Goal: Use online tool/utility: Utilize a website feature to perform a specific function

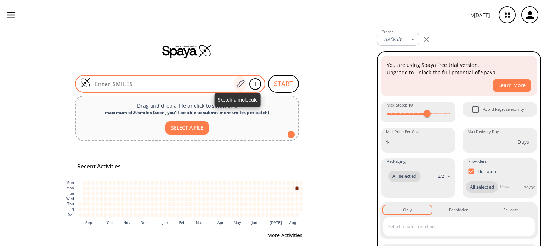
click at [237, 84] on icon at bounding box center [241, 84] width 8 height 8
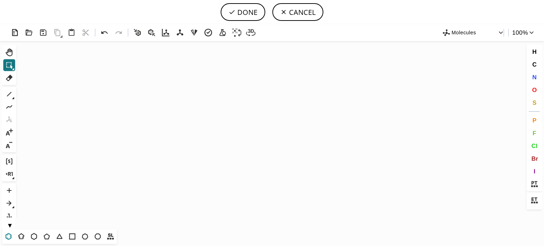
click at [6, 235] on icon at bounding box center [9, 236] width 6 height 7
click at [163, 123] on icon "Created with [PERSON_NAME] 2.3.0" at bounding box center [272, 135] width 506 height 188
click at [11, 93] on icon at bounding box center [9, 94] width 9 height 9
click at [537, 78] on button "N" at bounding box center [535, 77] width 12 height 12
click at [190, 110] on tspan "N" at bounding box center [190, 110] width 4 height 5
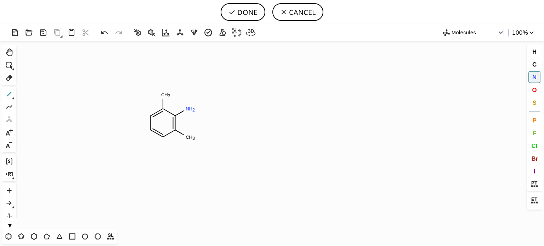
drag, startPoint x: 9, startPoint y: 94, endPoint x: 140, endPoint y: 99, distance: 131.2
click at [14, 94] on button "1" at bounding box center [9, 94] width 12 height 12
click at [537, 144] on span "Cl" at bounding box center [535, 145] width 6 height 7
click at [215, 110] on tspan "Cl" at bounding box center [215, 110] width 5 height 5
click at [197, 129] on tspan "Cl" at bounding box center [197, 129] width 5 height 5
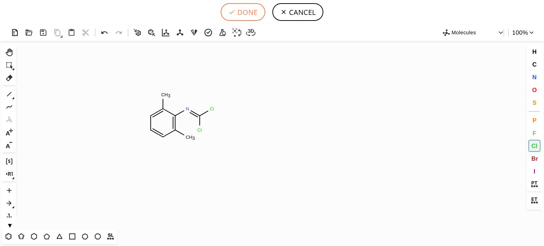
click at [256, 10] on button "DONE" at bounding box center [243, 12] width 45 height 18
type input "C1C=CC(C)=C(/N=C(\Cl)/Cl)C=1C"
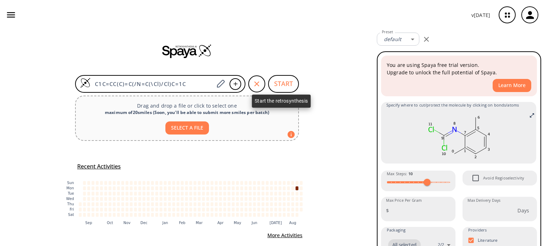
click at [284, 84] on button "START" at bounding box center [283, 84] width 31 height 18
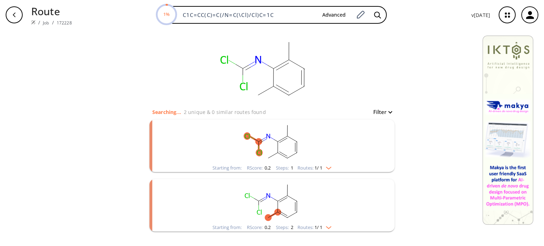
click at [330, 168] on img "clusters" at bounding box center [327, 167] width 9 height 6
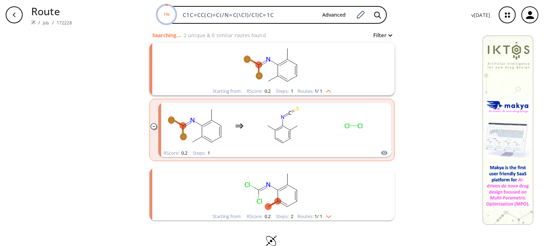
scroll to position [90, 0]
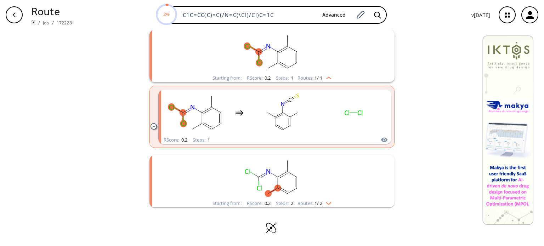
click at [325, 204] on img "clusters" at bounding box center [327, 203] width 9 height 6
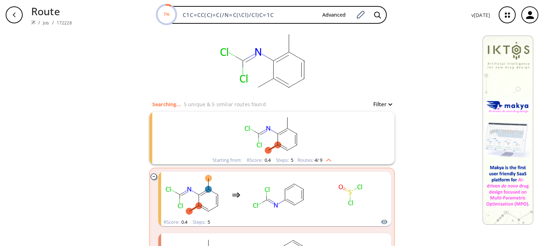
scroll to position [0, 0]
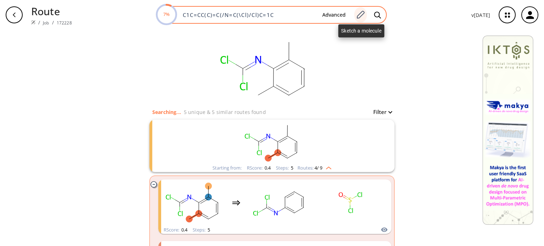
click at [363, 12] on icon at bounding box center [361, 15] width 8 height 8
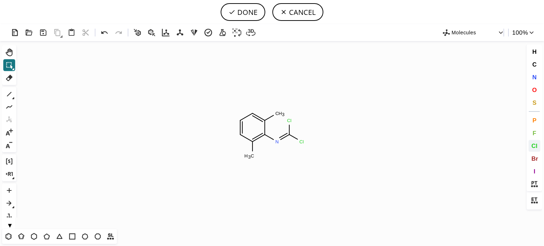
click at [532, 144] on span "Cl" at bounding box center [535, 145] width 6 height 7
click at [274, 113] on tspan "Cl" at bounding box center [273, 113] width 5 height 5
click at [247, 154] on tspan "Cl" at bounding box center [247, 154] width 5 height 5
click at [245, 10] on button "DONE" at bounding box center [243, 12] width 45 height 18
type input "C1=C(Cl)C(/N=C(/Cl)\Cl)=C(Cl)C=C1"
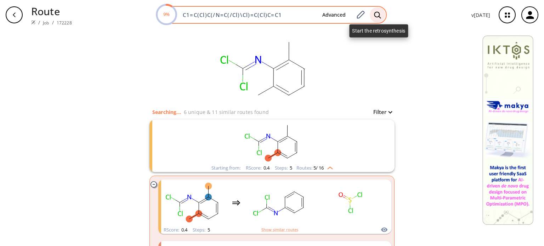
click at [380, 15] on icon at bounding box center [377, 14] width 7 height 7
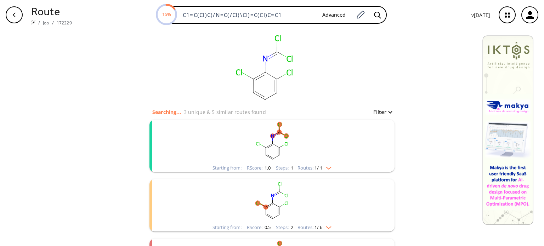
click at [326, 170] on div "Routes: 1 / 1" at bounding box center [315, 168] width 34 height 5
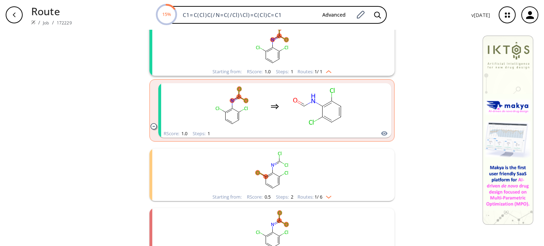
scroll to position [106, 0]
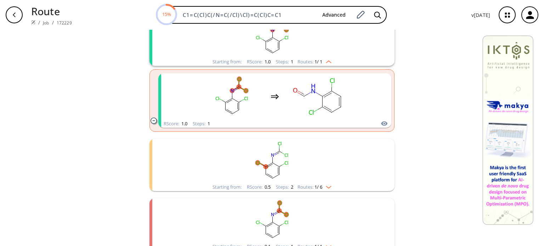
click at [326, 190] on div "Starting from: RScore : 0.5 Steps : 2 Routes: 1 / 6" at bounding box center [272, 187] width 130 height 8
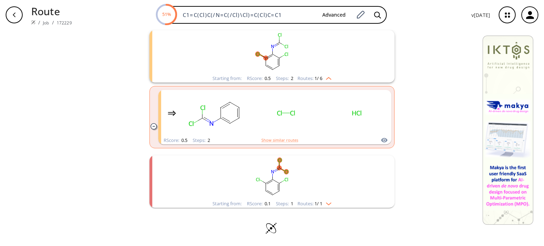
scroll to position [215, 0]
click at [328, 202] on img "clusters" at bounding box center [327, 203] width 9 height 6
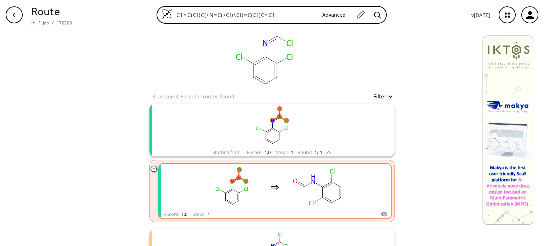
scroll to position [0, 0]
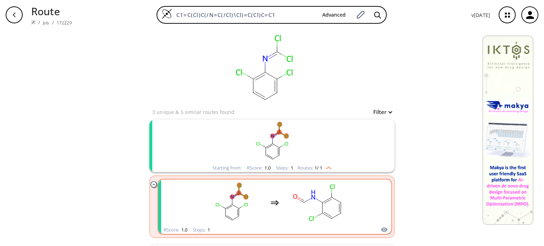
click at [278, 209] on div "clusters" at bounding box center [275, 203] width 150 height 46
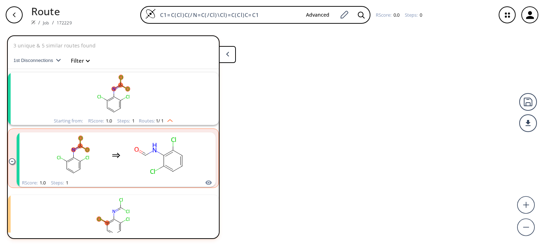
scroll to position [16, 0]
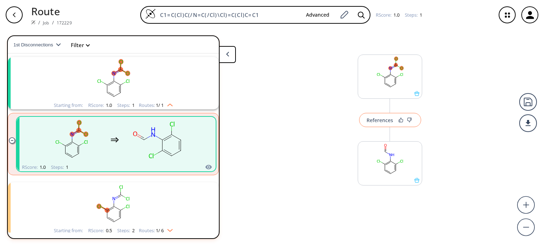
click at [380, 120] on div "References" at bounding box center [380, 120] width 27 height 5
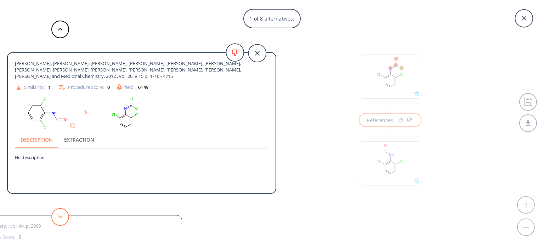
click at [65, 216] on button at bounding box center [60, 217] width 18 height 18
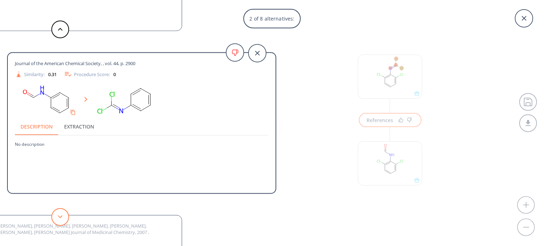
click at [65, 216] on button at bounding box center [60, 217] width 18 height 18
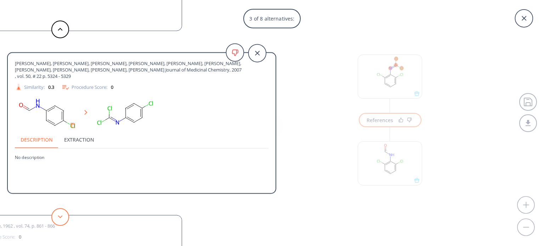
click at [65, 216] on button at bounding box center [60, 217] width 18 height 18
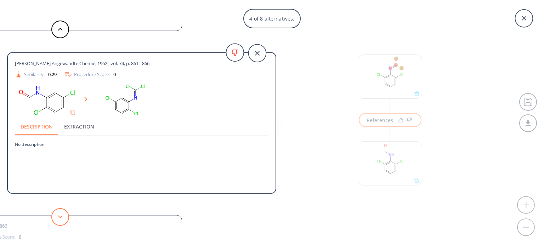
click at [65, 216] on button at bounding box center [60, 217] width 18 height 18
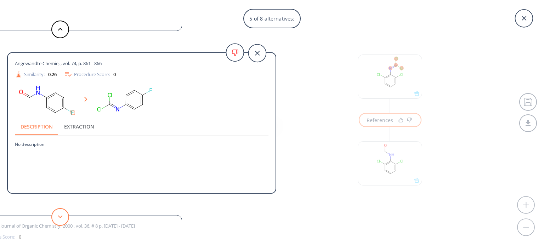
click at [65, 216] on button at bounding box center [60, 217] width 18 height 18
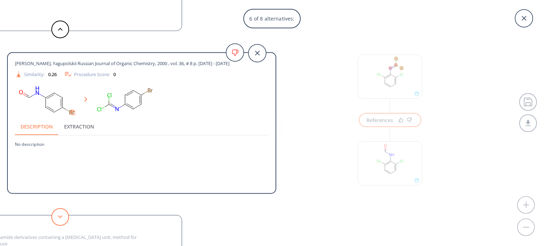
click at [65, 216] on button at bounding box center [60, 217] width 18 height 18
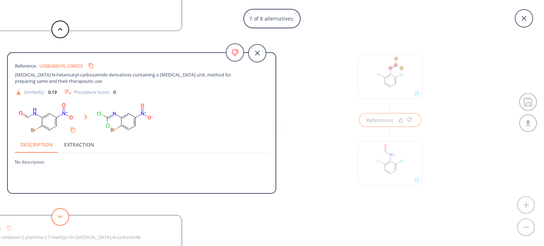
click at [65, 216] on button at bounding box center [60, 217] width 18 height 18
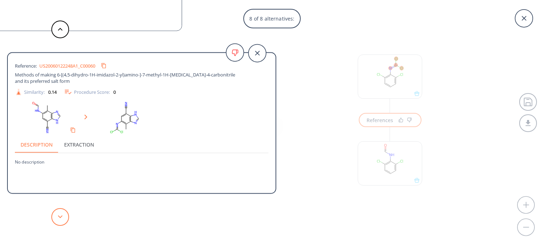
click at [65, 216] on button at bounding box center [60, 217] width 18 height 18
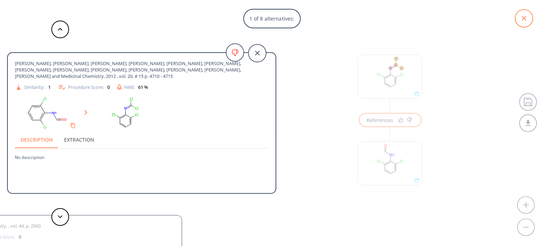
click at [528, 17] on icon at bounding box center [524, 19] width 18 height 18
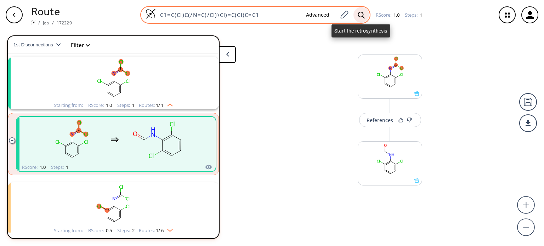
click at [362, 13] on icon at bounding box center [361, 14] width 7 height 7
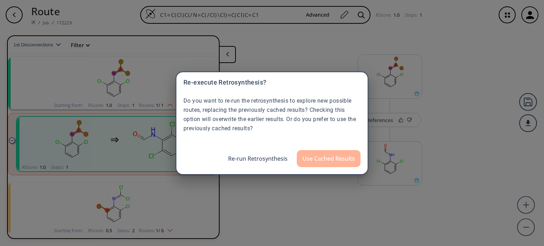
click at [336, 161] on button "Use Cached Results" at bounding box center [329, 158] width 64 height 17
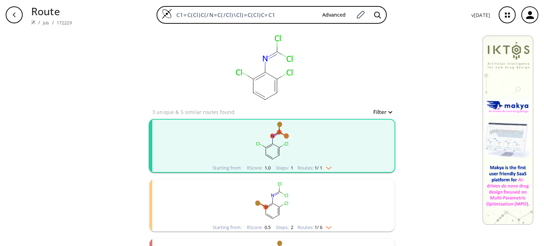
click at [326, 226] on img "clusters" at bounding box center [327, 227] width 9 height 6
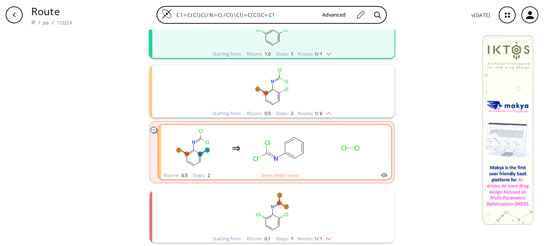
scroll to position [114, 0]
click at [293, 148] on rect "clusters" at bounding box center [280, 149] width 64 height 44
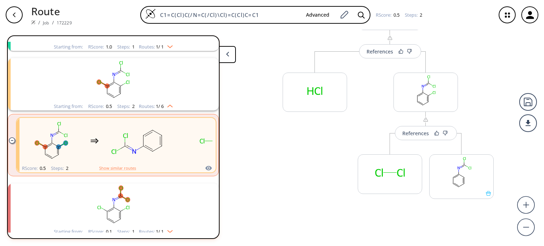
scroll to position [69, 0]
click at [468, 175] on rect at bounding box center [462, 173] width 64 height 36
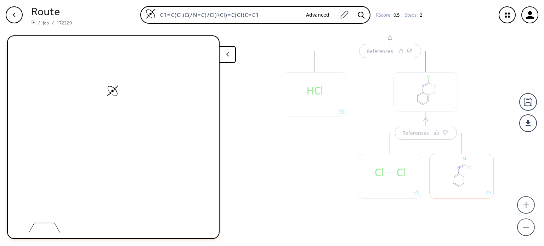
scroll to position [0, 0]
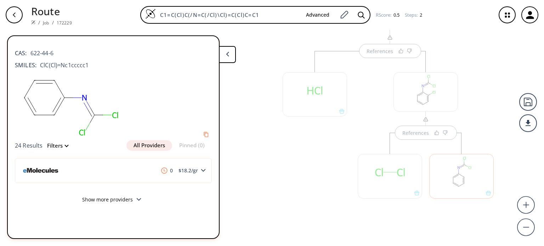
click at [455, 175] on div at bounding box center [462, 176] width 65 height 44
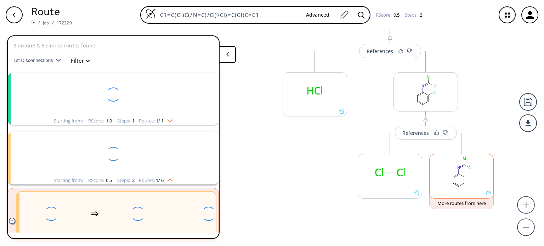
scroll to position [18, 0]
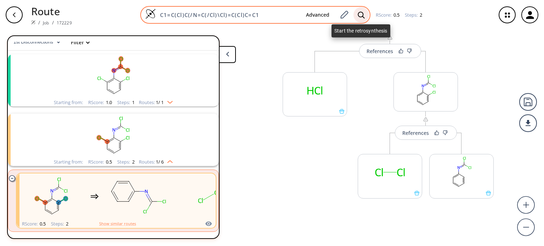
click at [358, 15] on icon at bounding box center [361, 14] width 7 height 7
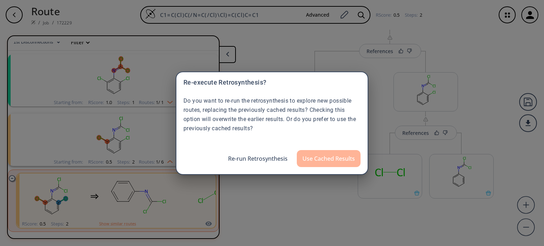
click at [310, 155] on button "Use Cached Results" at bounding box center [329, 158] width 64 height 17
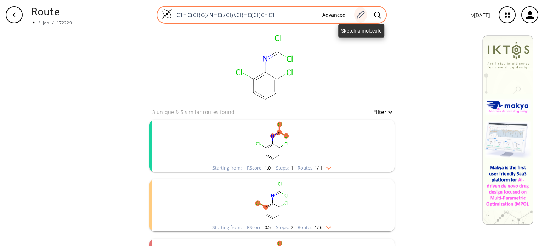
click at [363, 16] on icon at bounding box center [361, 15] width 8 height 8
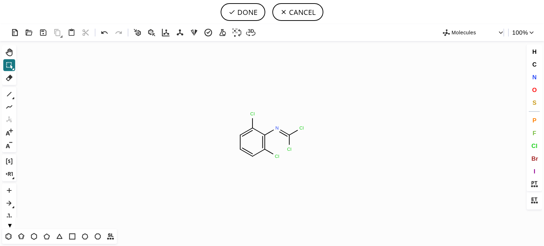
drag, startPoint x: 13, startPoint y: 83, endPoint x: 18, endPoint y: 82, distance: 4.3
click at [13, 82] on icon at bounding box center [9, 77] width 9 height 9
click at [256, 116] on circle at bounding box center [252, 114] width 9 height 9
click at [271, 156] on icon at bounding box center [269, 151] width 13 height 11
click at [275, 152] on icon "Created with [PERSON_NAME] 2.3.0 Cl H N Cl Cl" at bounding box center [272, 135] width 506 height 188
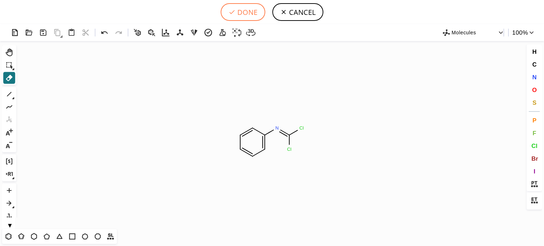
click at [257, 13] on button "DONE" at bounding box center [243, 12] width 45 height 18
type input "C1C=CC=C(/N=C(\Cl)/Cl)C=1"
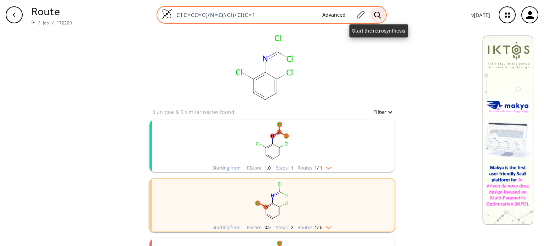
click at [376, 15] on icon at bounding box center [377, 14] width 7 height 7
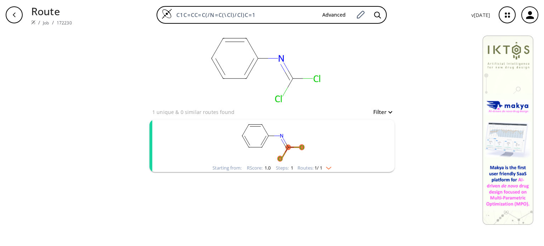
click at [335, 168] on div "Starting from: RScore : 1.0 Steps : 1 Routes: 1 / 1" at bounding box center [272, 168] width 130 height 8
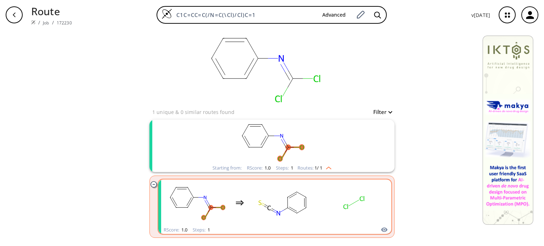
click at [287, 207] on icon "clusters" at bounding box center [287, 202] width 0 height 11
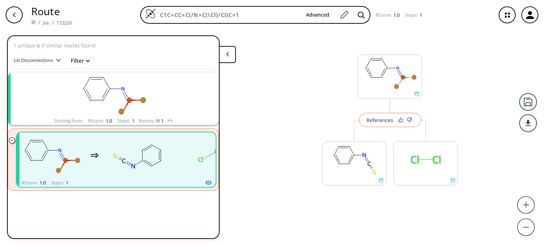
click at [382, 114] on button "References" at bounding box center [390, 120] width 62 height 14
